Goal: Navigation & Orientation: Find specific page/section

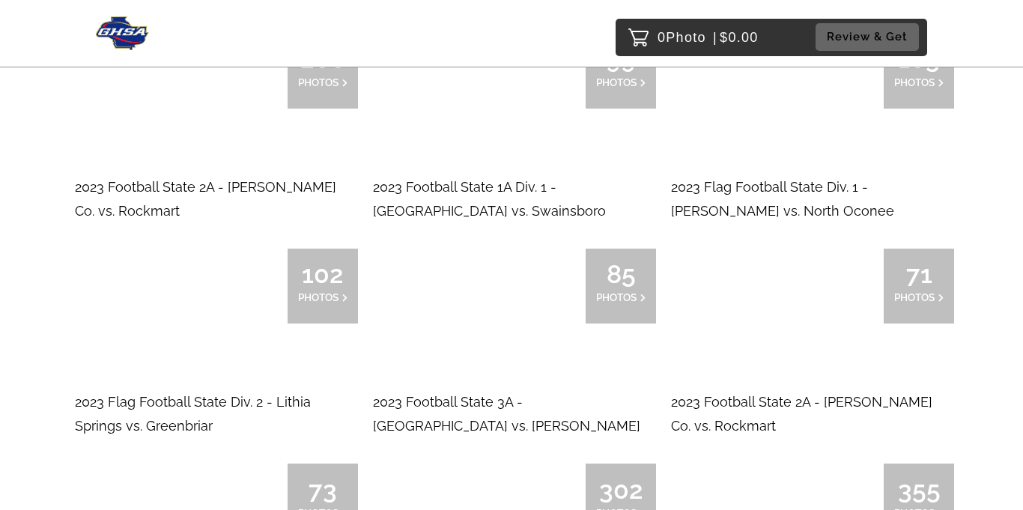
scroll to position [10955, 0]
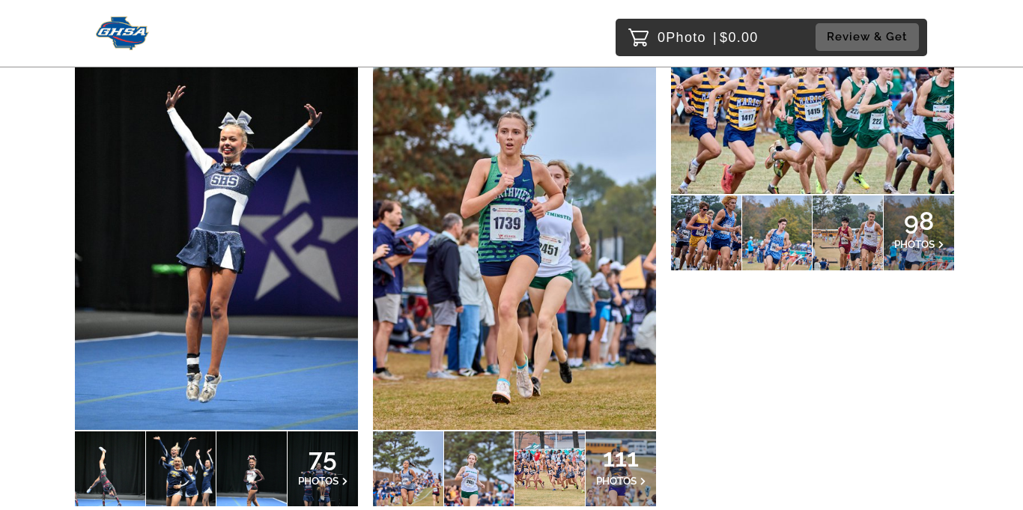
click at [291, 431] on div "75 PHOTOS" at bounding box center [323, 468] width 70 height 75
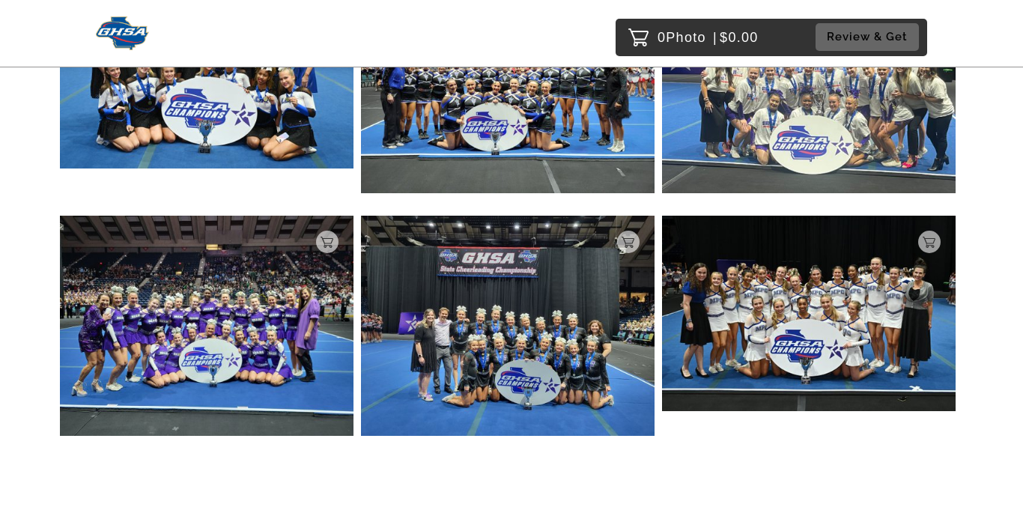
scroll to position [10749, 0]
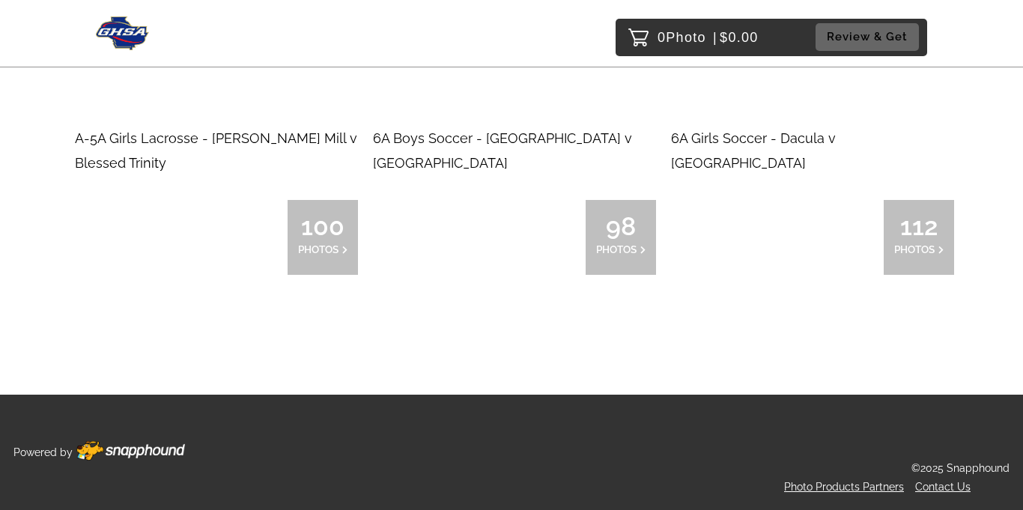
scroll to position [79563, 0]
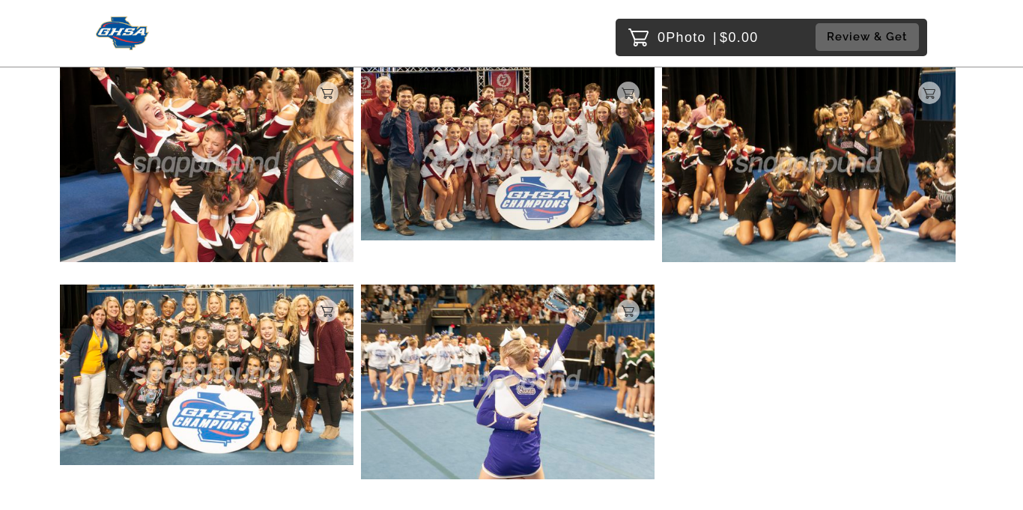
scroll to position [3700, 0]
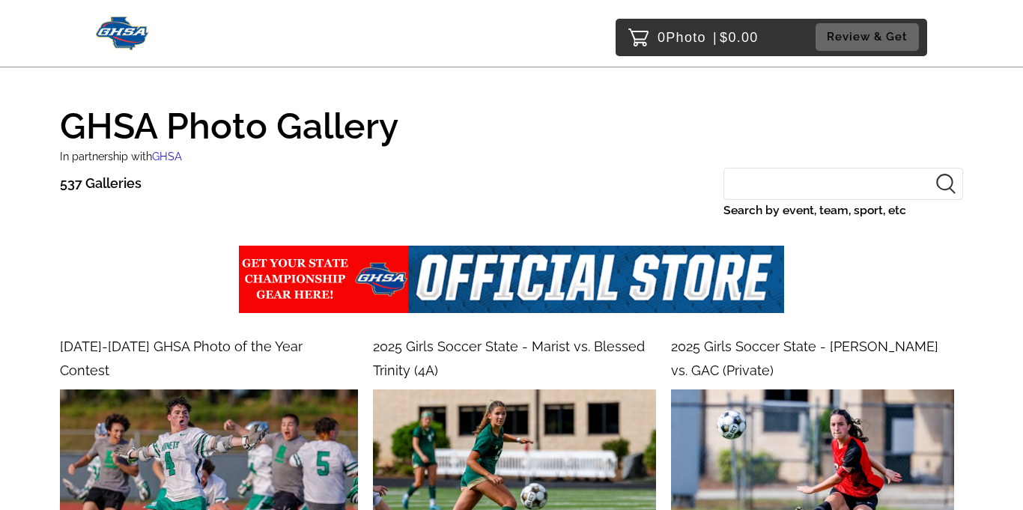
click at [443, 262] on img at bounding box center [511, 279] width 545 height 67
